Goal: Information Seeking & Learning: Check status

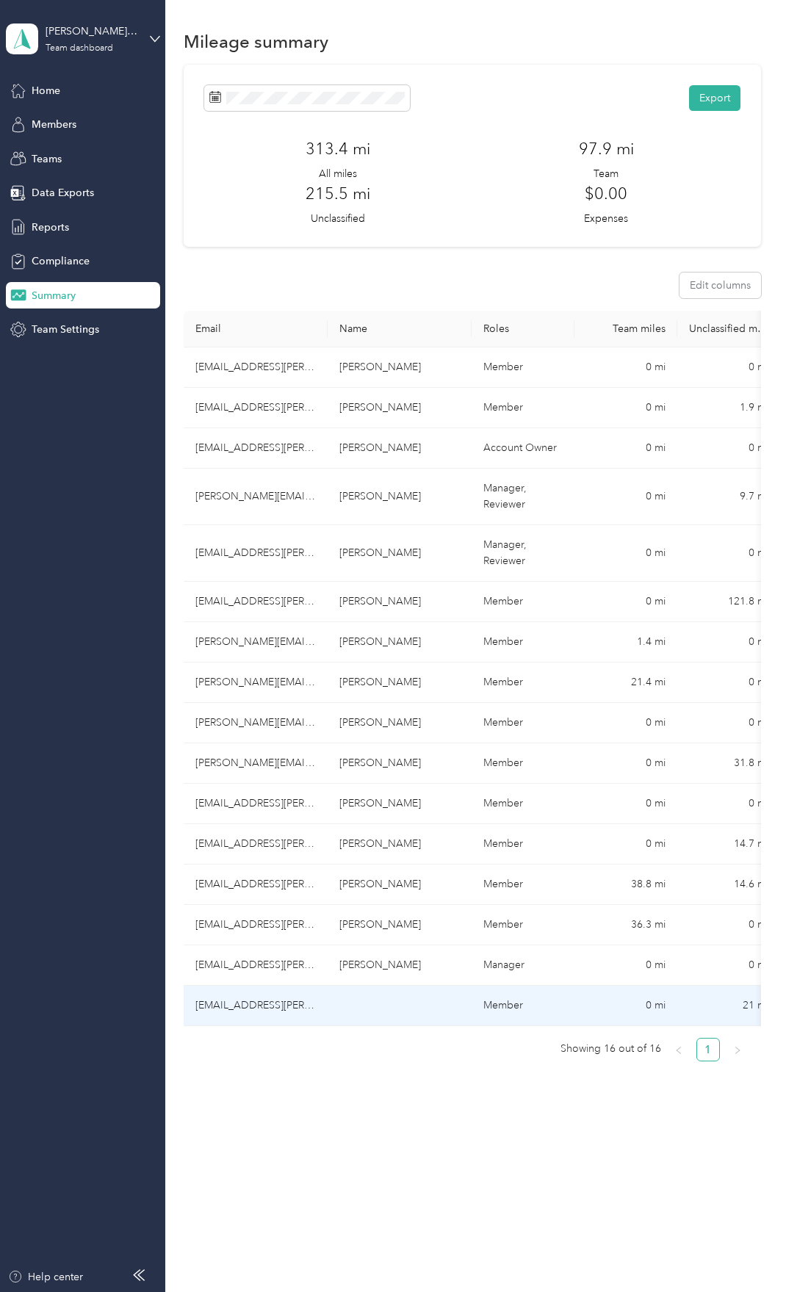
click at [260, 991] on td "[EMAIL_ADDRESS][PERSON_NAME][DOMAIN_NAME]" at bounding box center [256, 1006] width 144 height 40
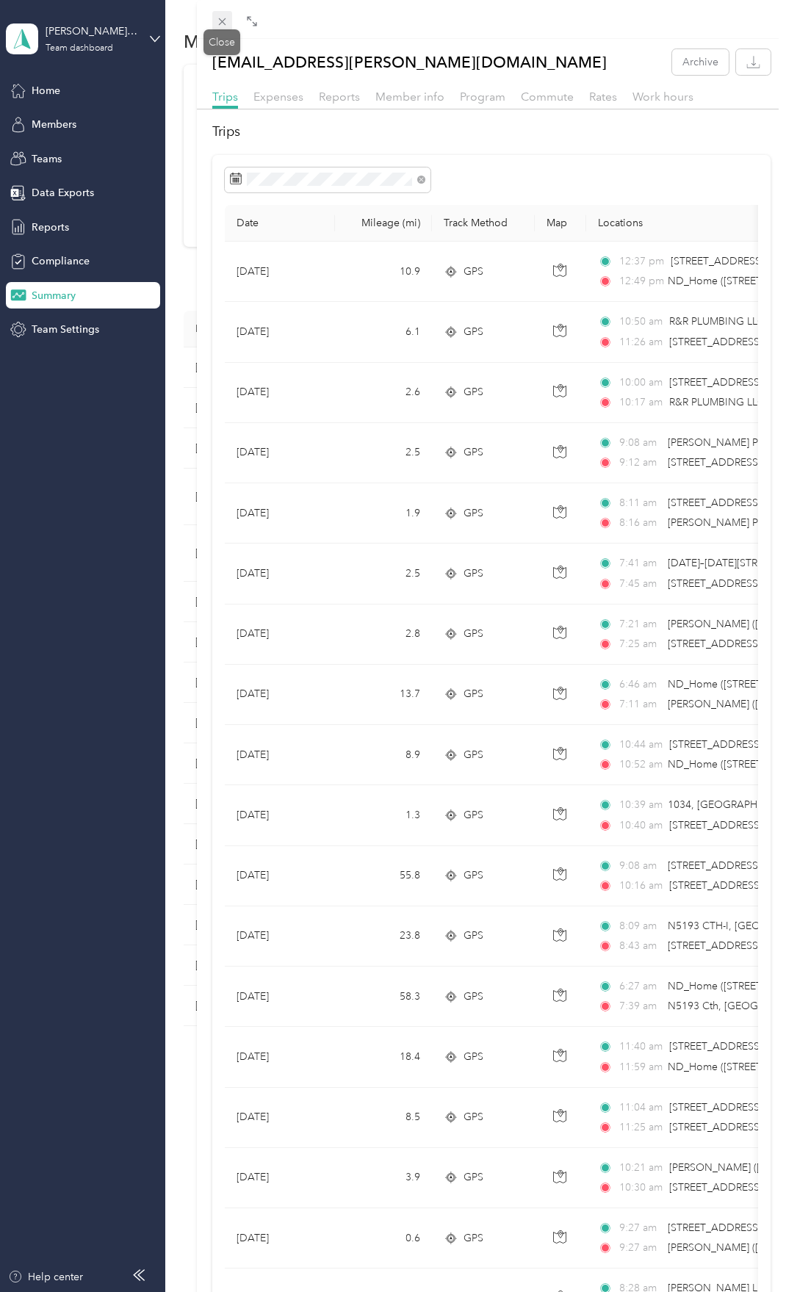
click at [223, 18] on icon at bounding box center [222, 21] width 12 height 12
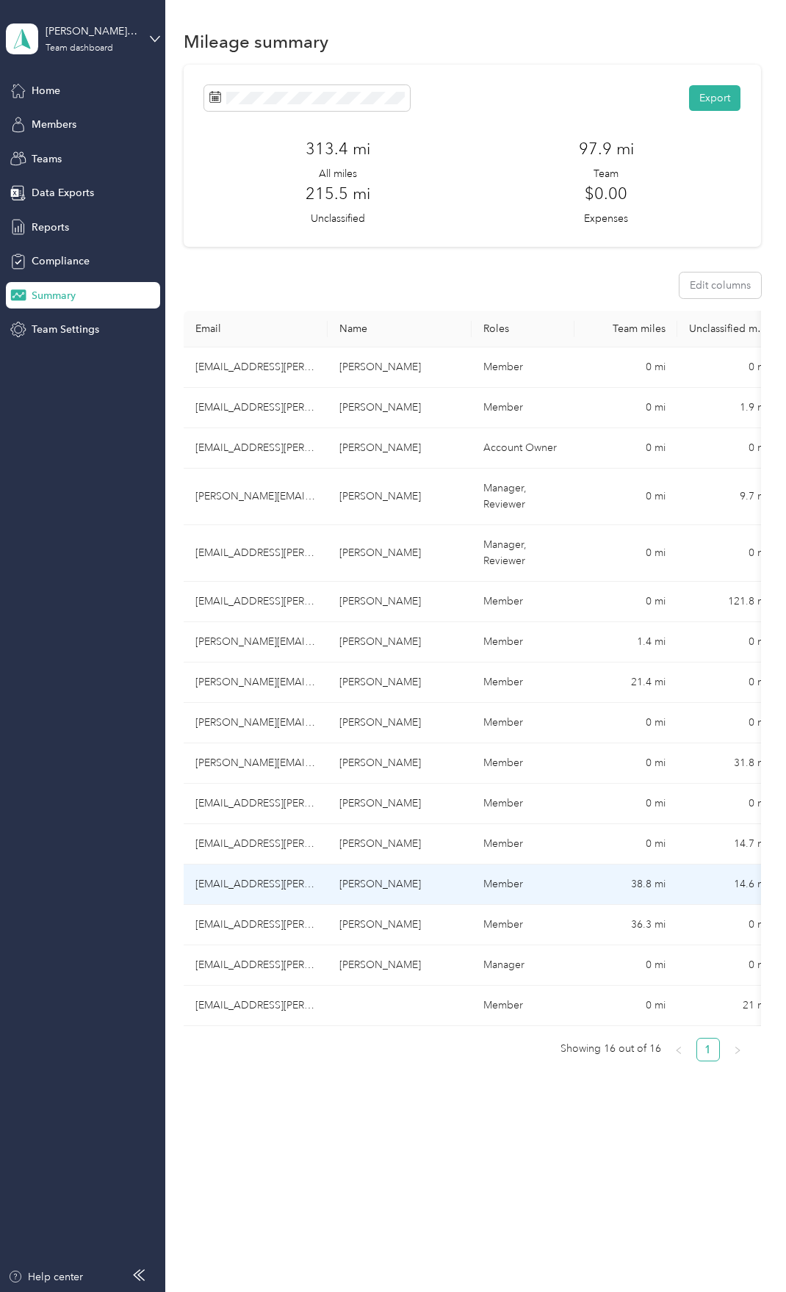
click at [261, 894] on td "[EMAIL_ADDRESS][PERSON_NAME][DOMAIN_NAME]" at bounding box center [256, 884] width 144 height 40
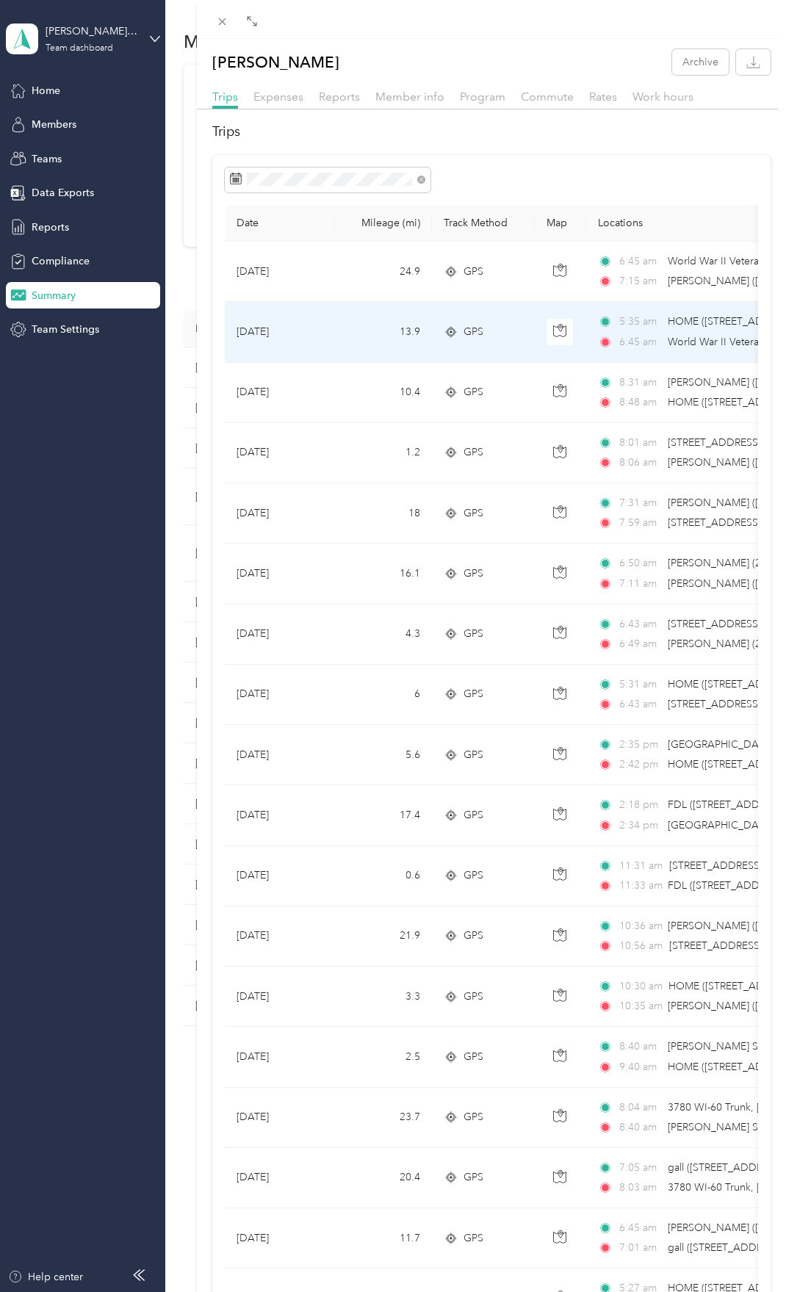
click at [358, 340] on td "13.9" at bounding box center [383, 332] width 97 height 60
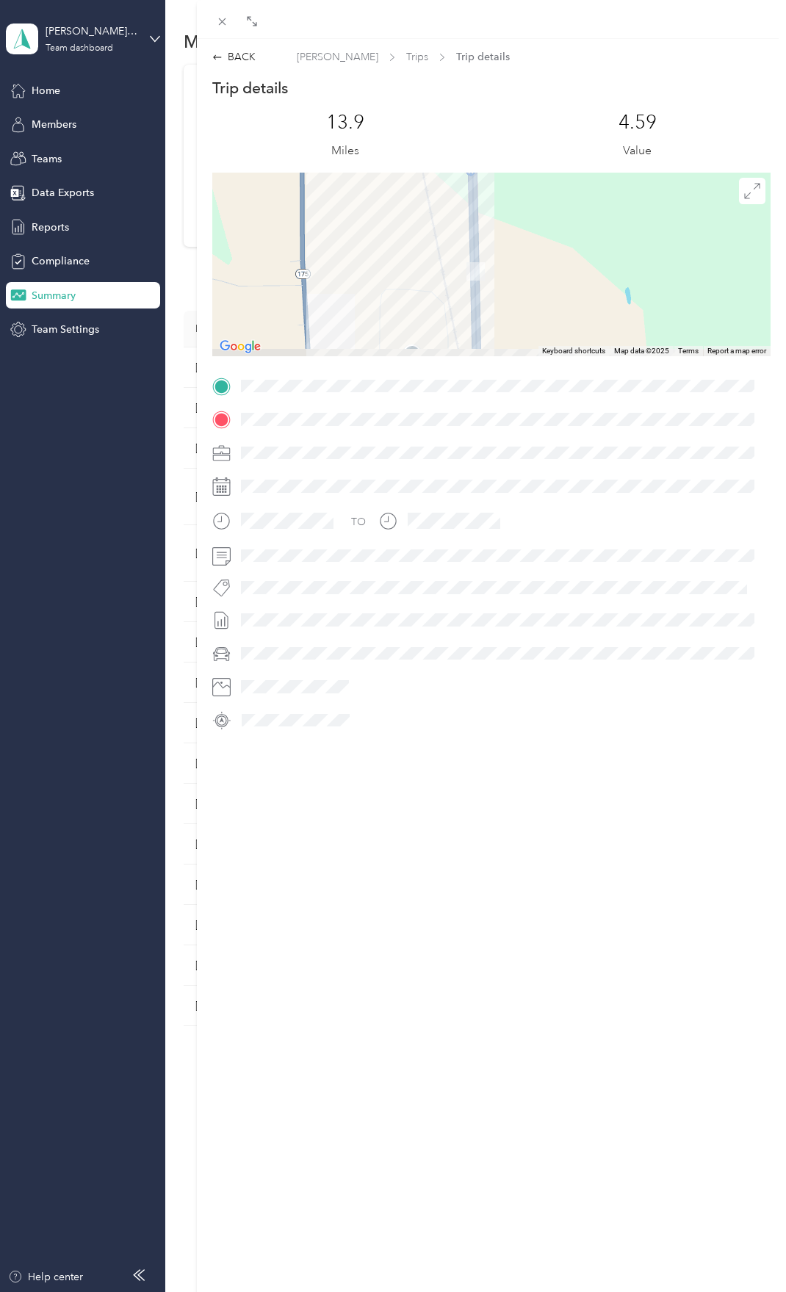
drag, startPoint x: 487, startPoint y: 255, endPoint x: 480, endPoint y: 202, distance: 53.3
click at [481, 191] on div at bounding box center [491, 265] width 559 height 184
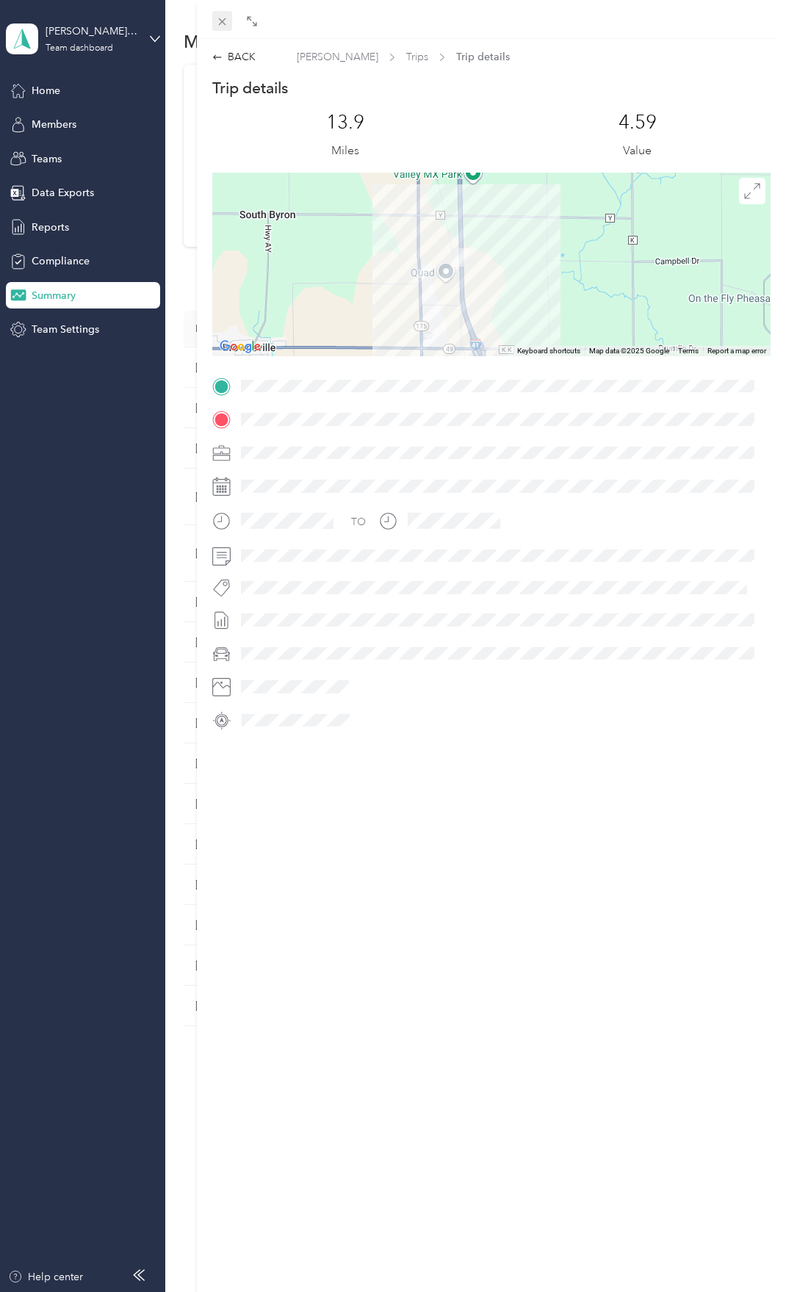
click at [220, 20] on icon at bounding box center [221, 21] width 7 height 7
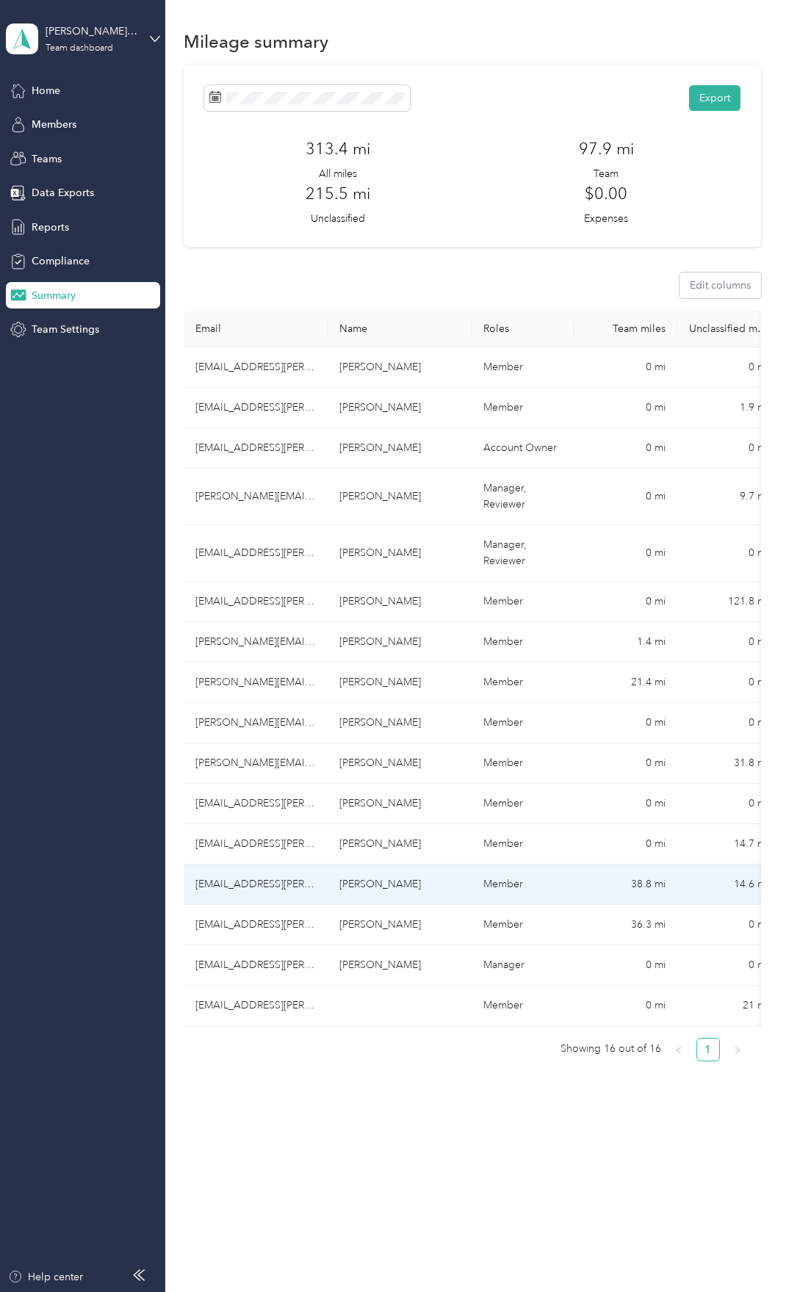
click at [291, 879] on td "[EMAIL_ADDRESS][PERSON_NAME][DOMAIN_NAME]" at bounding box center [256, 884] width 144 height 40
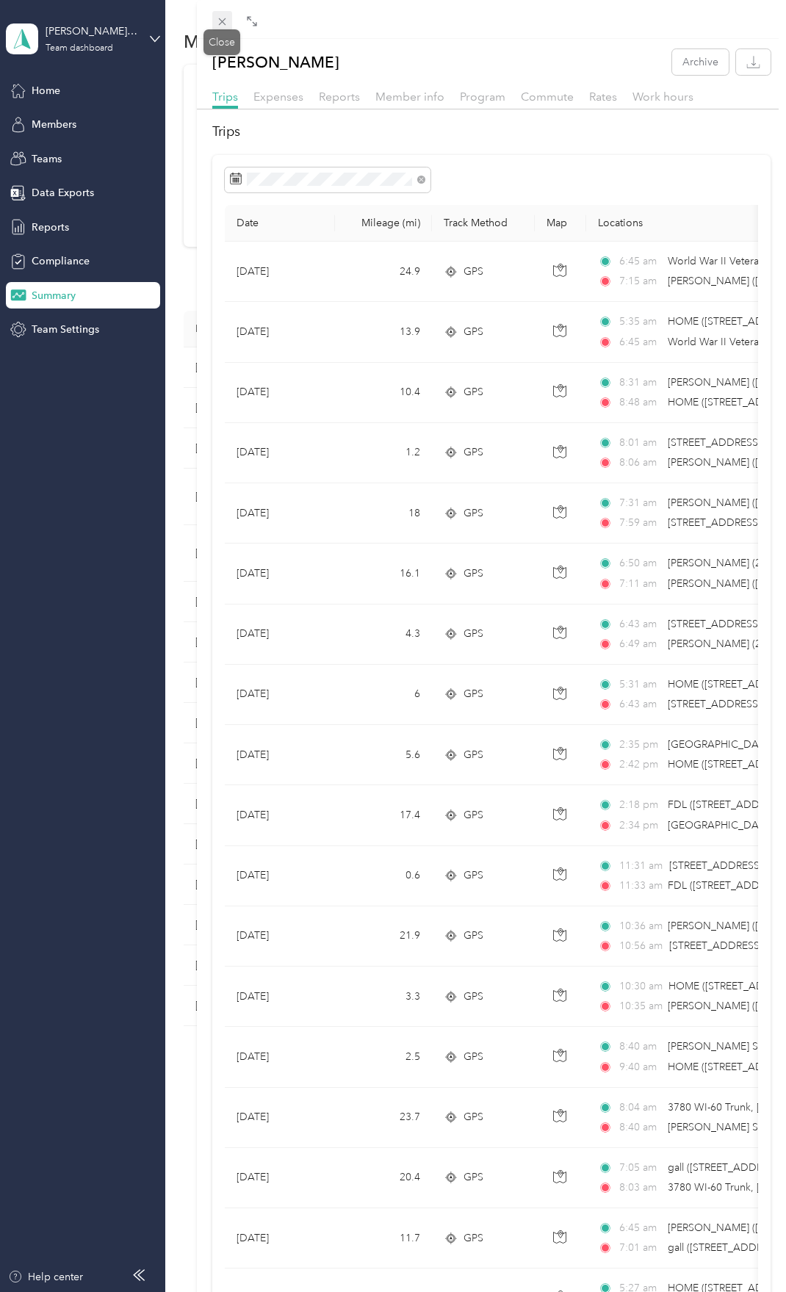
click at [219, 20] on icon at bounding box center [222, 21] width 12 height 12
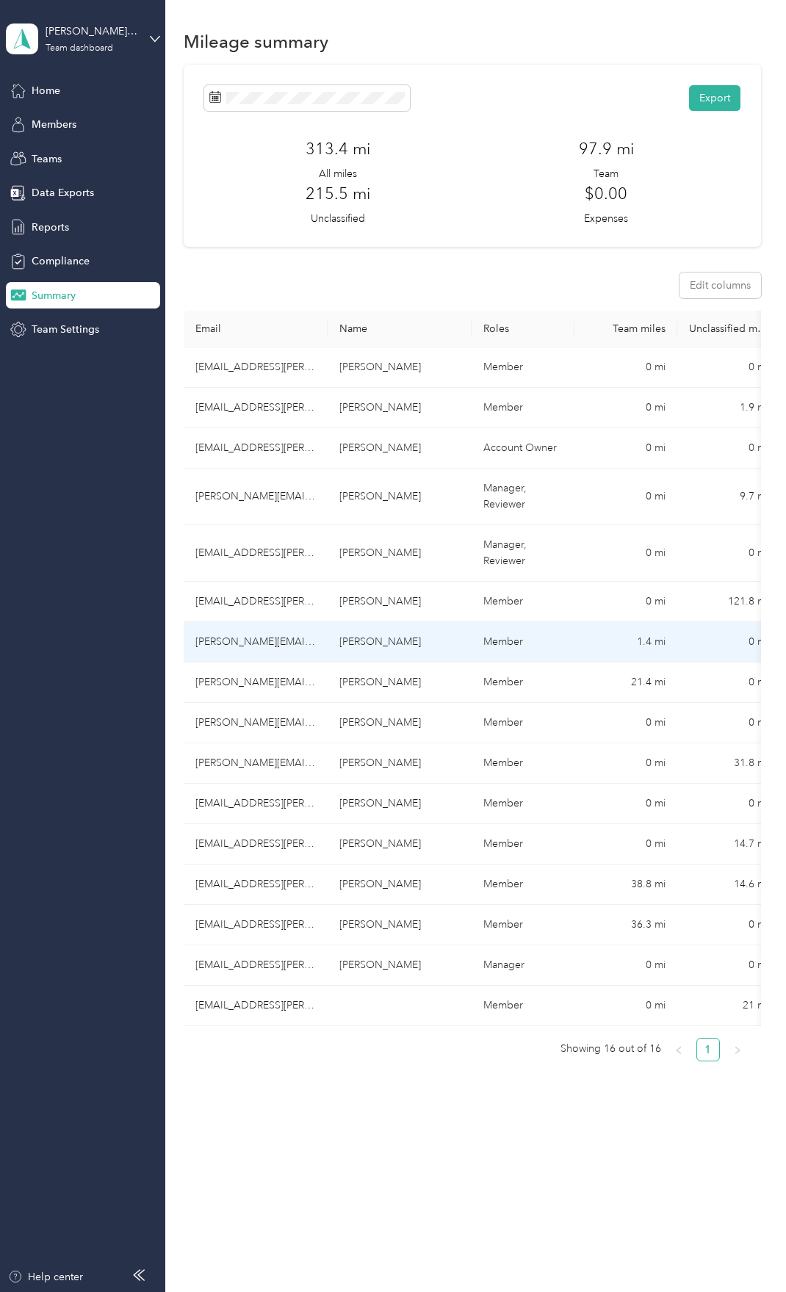
click at [272, 643] on td "[PERSON_NAME][EMAIL_ADDRESS][PERSON_NAME][DOMAIN_NAME]" at bounding box center [256, 642] width 144 height 40
